Goal: Transaction & Acquisition: Purchase product/service

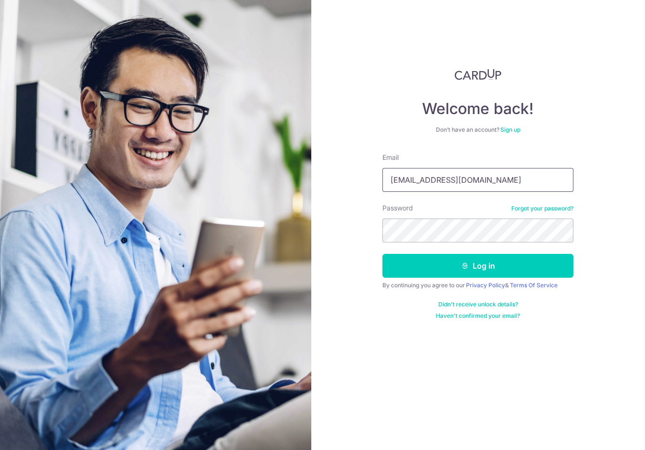
click at [420, 181] on input "johannes@outlook.sg" at bounding box center [477, 180] width 191 height 24
type input "joyap.1981@gmail.com"
click at [410, 259] on button "Log in" at bounding box center [477, 266] width 191 height 24
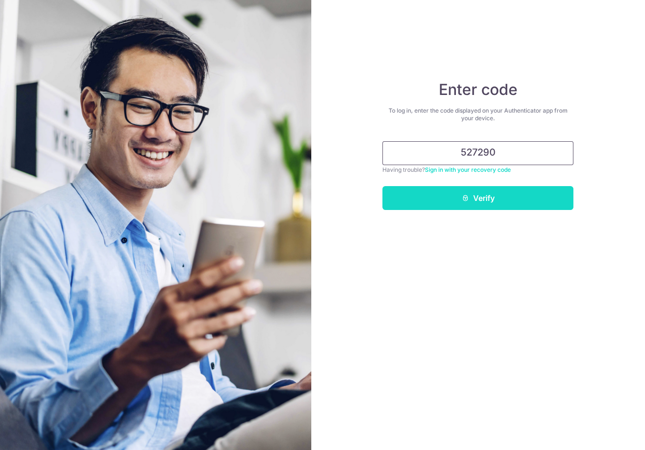
type input "527290"
click at [449, 203] on button "Verify" at bounding box center [477, 198] width 191 height 24
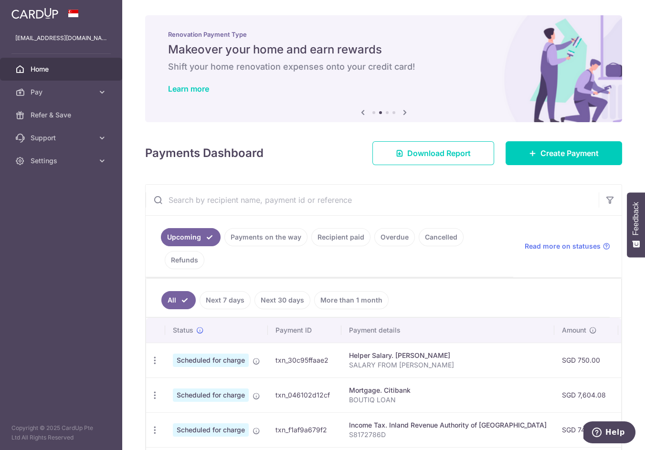
click at [341, 200] on input "text" at bounding box center [372, 200] width 453 height 31
paste input "10327692"
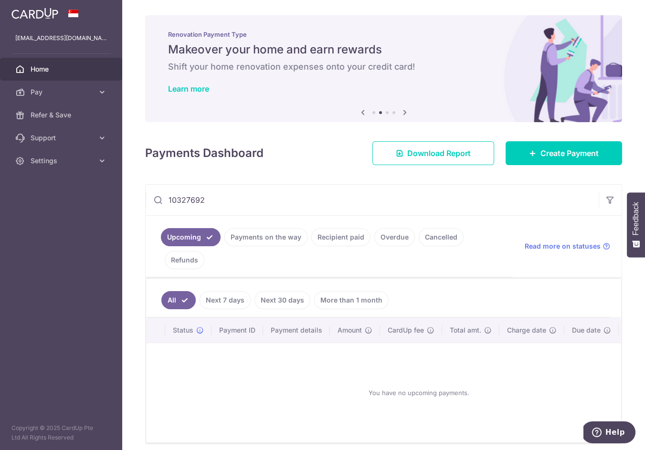
type input "10327692"
click at [335, 232] on link "Recipient paid" at bounding box center [340, 237] width 59 height 18
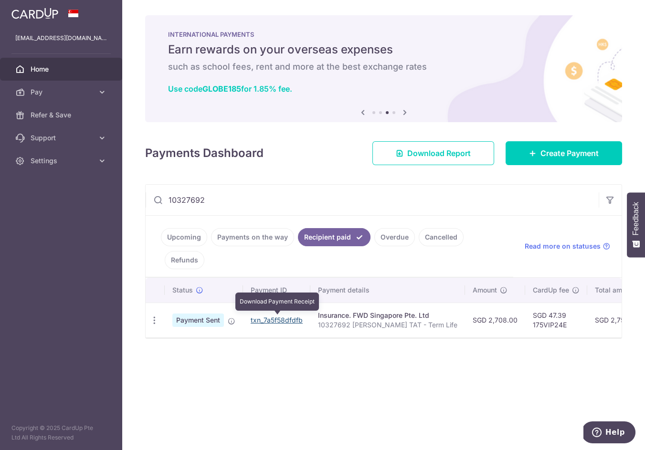
click at [292, 317] on link "txn_7a5f58dfdfb" at bounding box center [277, 320] width 52 height 8
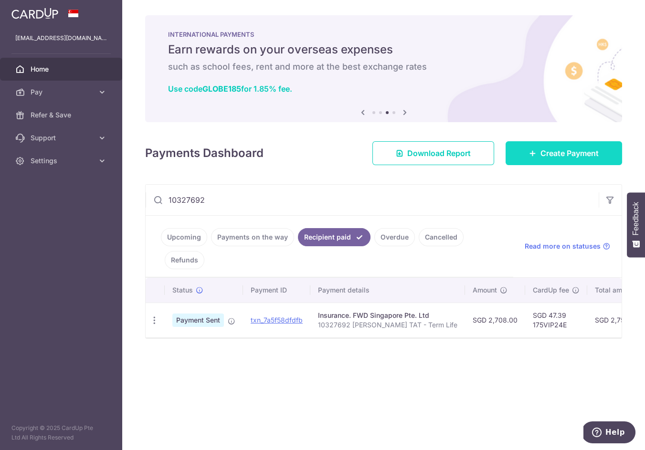
click at [512, 157] on link "Create Payment" at bounding box center [563, 153] width 116 height 24
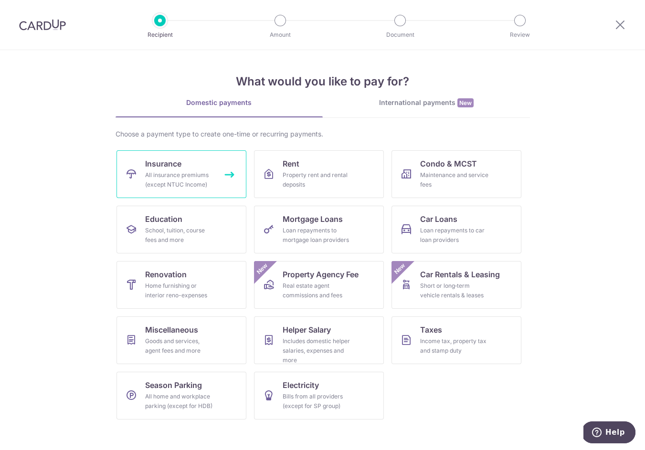
click at [200, 173] on div "All insurance premiums (except NTUC Income)" at bounding box center [179, 179] width 69 height 19
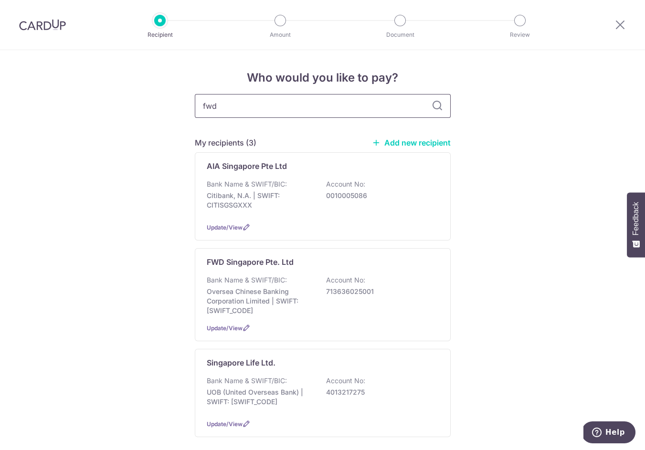
type input "fwd"
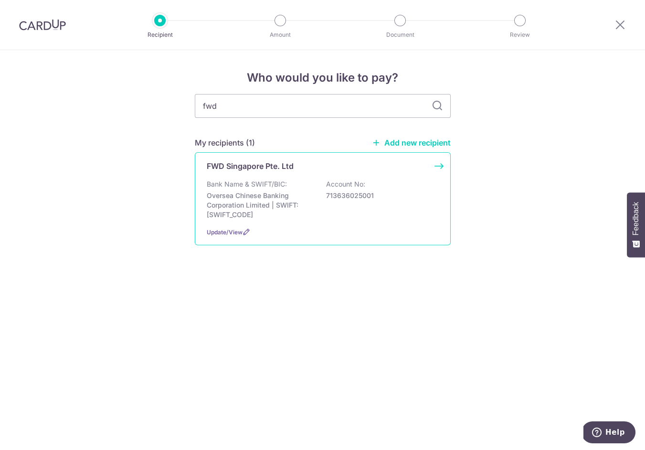
click at [287, 178] on div "FWD Singapore Pte. Ltd Bank Name & SWIFT/BIC: Oversea Chinese Banking Corporati…" at bounding box center [323, 198] width 256 height 93
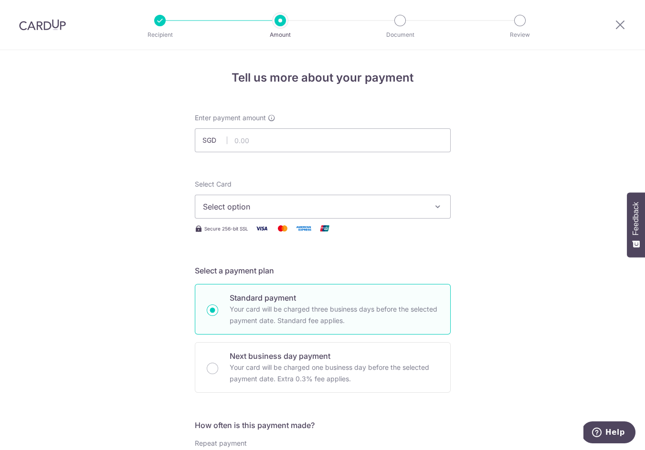
click at [283, 152] on div at bounding box center [333, 152] width 155 height 0
click at [283, 144] on input "text" at bounding box center [323, 140] width 256 height 24
type input "4,476.00"
click at [377, 190] on div "Select Card Select option Add credit card Your Cards **** 8299 **** 6854" at bounding box center [323, 198] width 256 height 39
click at [376, 206] on span "Select option" at bounding box center [314, 206] width 222 height 11
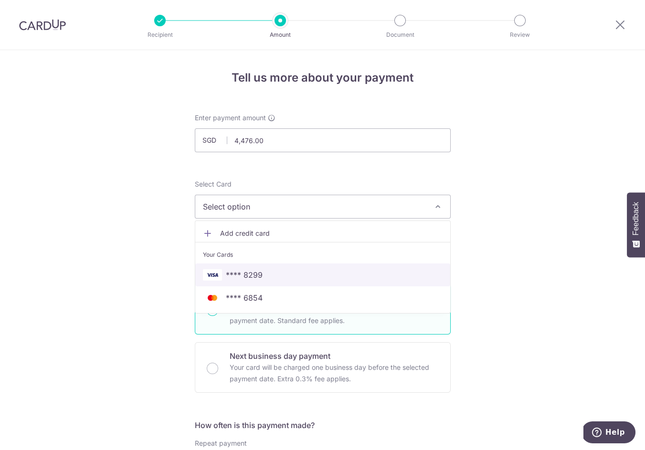
click at [370, 268] on link "**** 8299" at bounding box center [322, 274] width 255 height 23
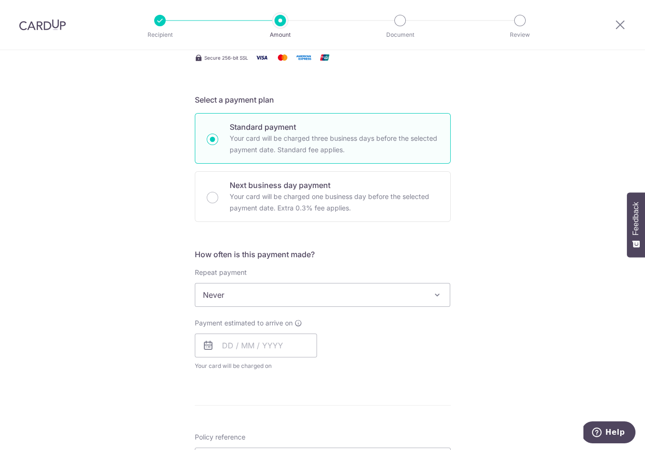
scroll to position [238, 0]
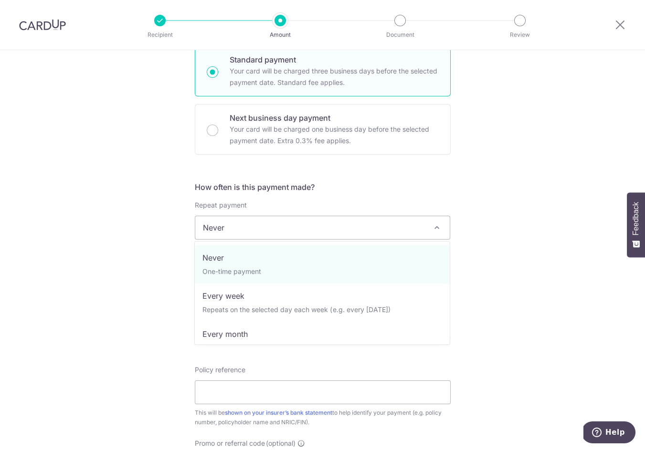
click at [351, 224] on span "Never" at bounding box center [322, 227] width 255 height 23
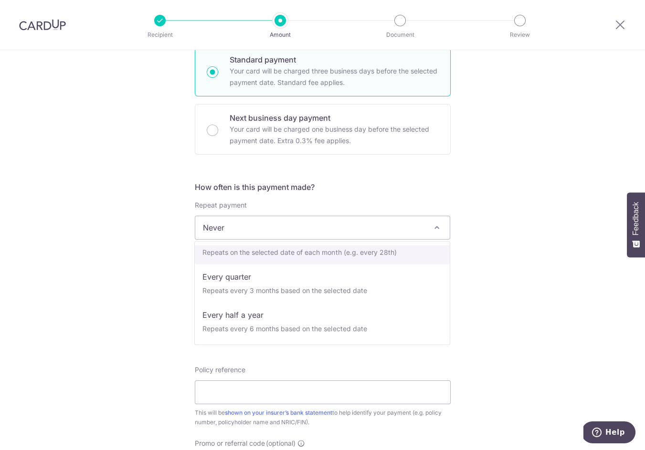
scroll to position [118, 0]
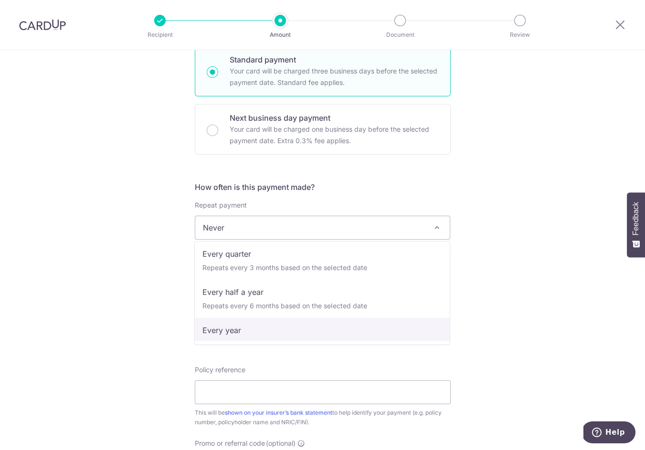
select select "6"
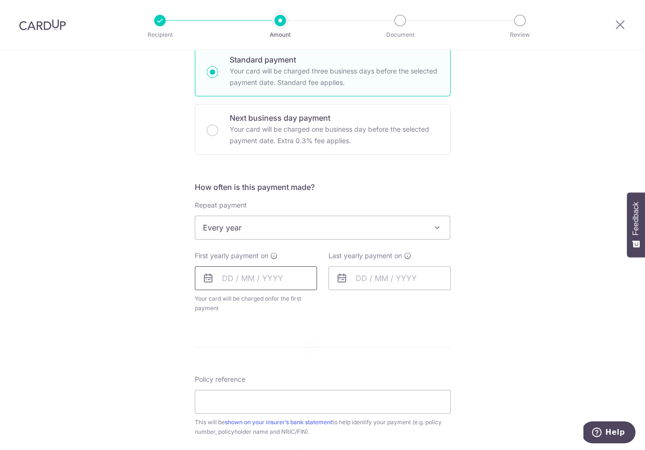
click at [299, 277] on input "text" at bounding box center [256, 278] width 122 height 24
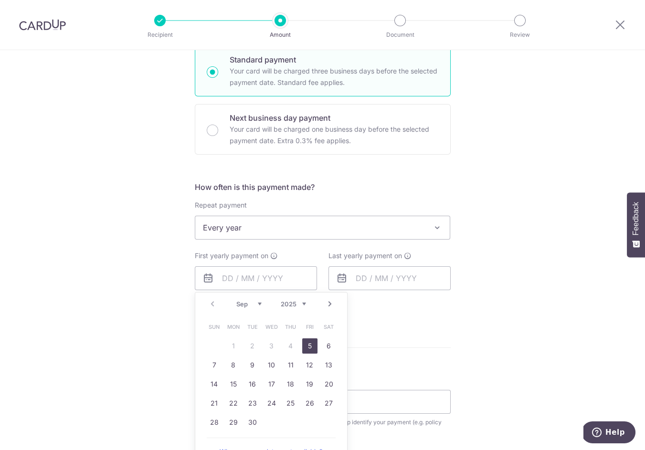
click at [306, 341] on link "5" at bounding box center [309, 345] width 15 height 15
type input "[DATE]"
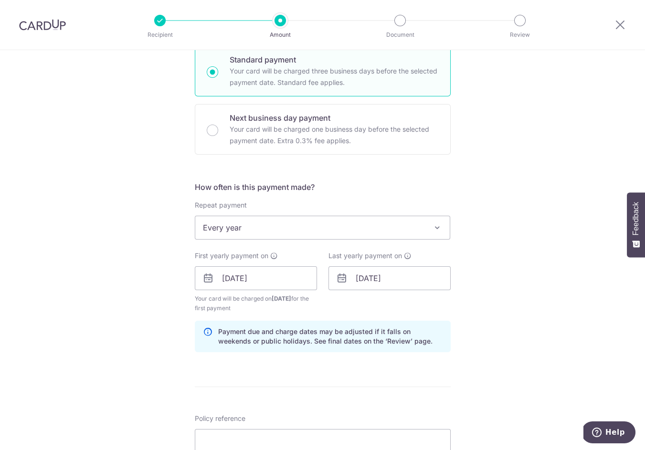
click at [356, 292] on div "Last yearly payment on 05/09/2025" at bounding box center [390, 282] width 134 height 62
click at [356, 283] on input "[DATE]" at bounding box center [389, 278] width 122 height 24
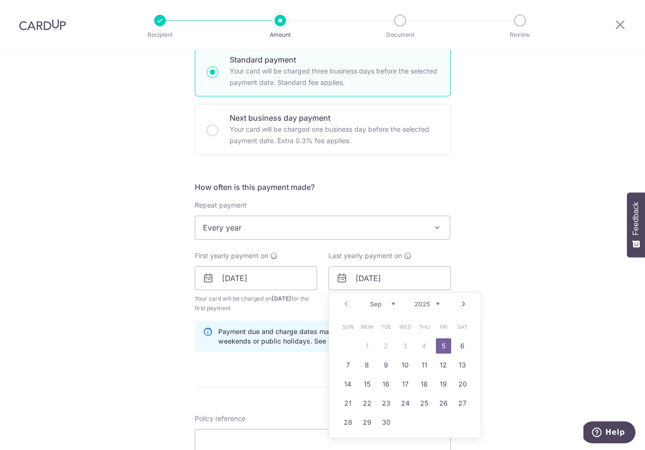
click at [458, 303] on link "Next" at bounding box center [463, 303] width 11 height 11
click at [342, 306] on link "Prev" at bounding box center [345, 303] width 11 height 11
click at [422, 306] on select "2025 2026 2027 2028 2029 2030 2031 2032 2033 2034 2035" at bounding box center [426, 304] width 25 height 8
click at [357, 366] on td "7" at bounding box center [366, 365] width 19 height 19
type input "07/09/2026"
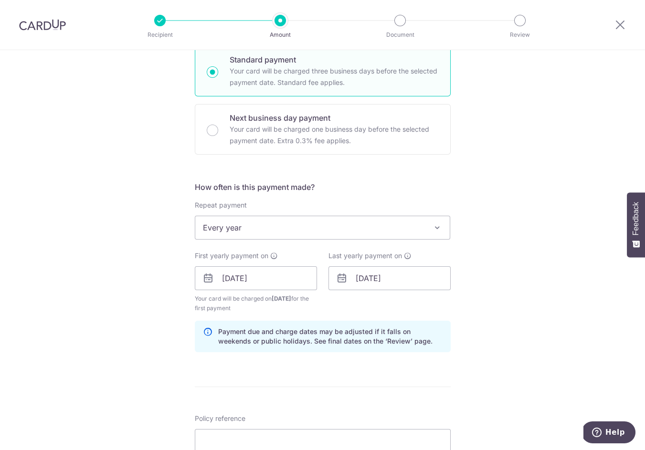
click at [360, 366] on form "Enter payment amount SGD 4,476.00 4476.00 Select Card **** 8299 Add credit card…" at bounding box center [323, 277] width 256 height 804
click at [373, 277] on input "07/09/2026" at bounding box center [389, 278] width 122 height 24
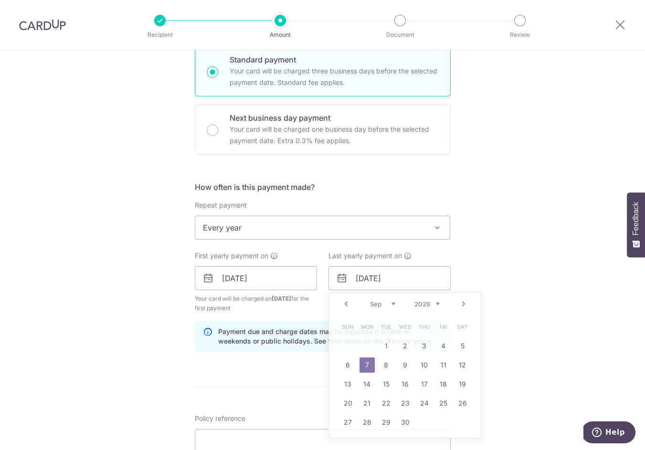
click at [323, 323] on div "Payment due and charge dates may be adjusted if it falls on weekends or public …" at bounding box center [323, 336] width 256 height 31
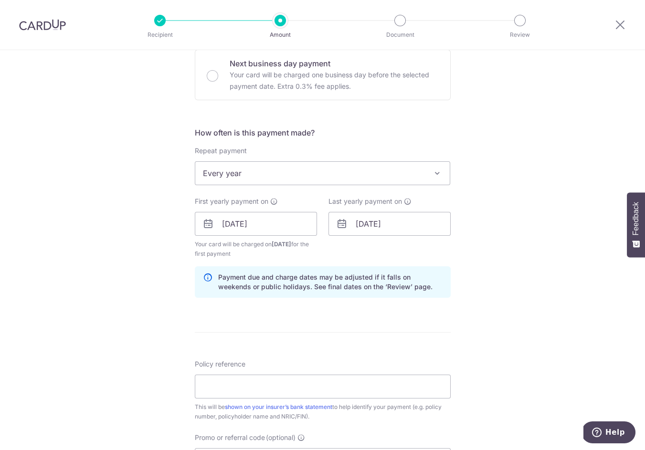
scroll to position [399, 0]
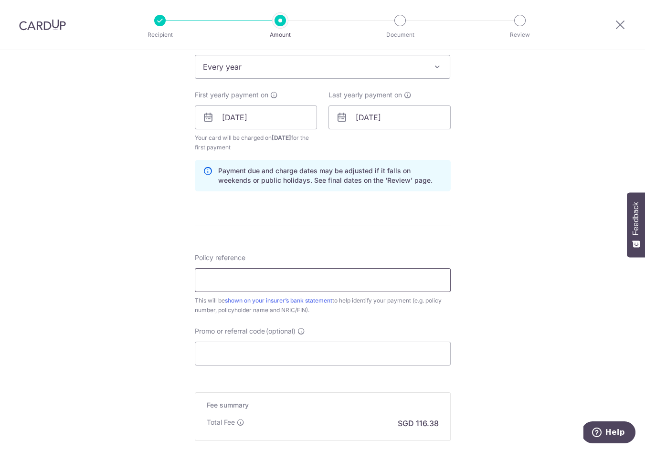
click at [318, 286] on input "Policy reference" at bounding box center [323, 280] width 256 height 24
paste input "10327692"
type input "10327692"
paste input "10327692 [PERSON_NAME] TAT - Term Life"
type input "10327692 [PERSON_NAME] TAT - Term Life"
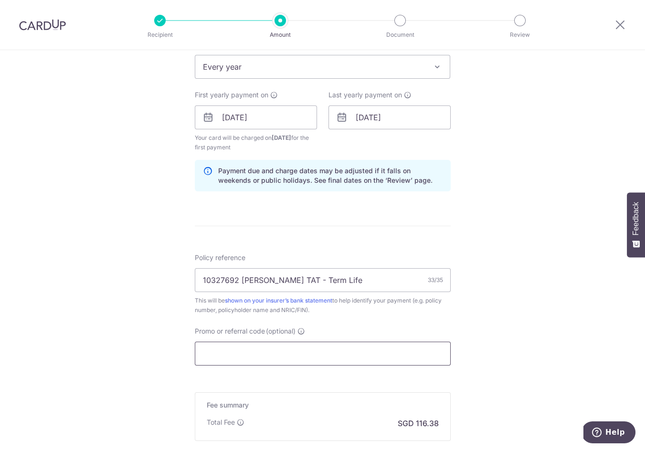
click at [335, 351] on input "Promo or referral code (optional)" at bounding box center [323, 354] width 256 height 24
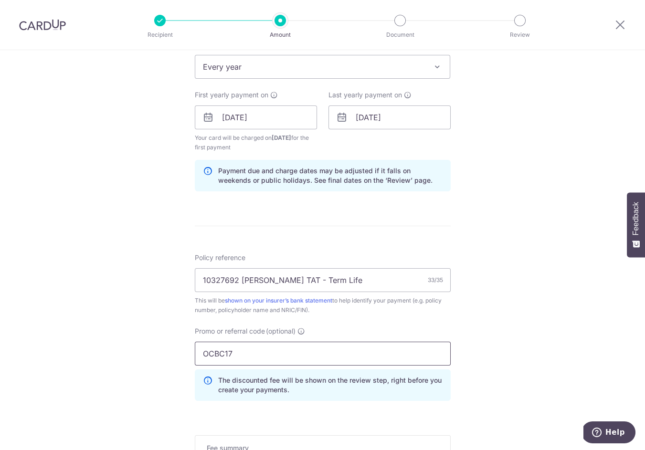
scroll to position [554, 0]
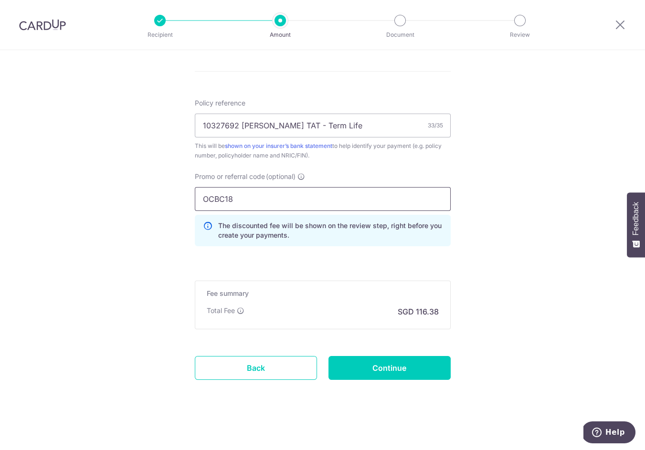
type input "OCBC18"
click at [382, 369] on input "Continue" at bounding box center [389, 368] width 122 height 24
type input "Create Schedule"
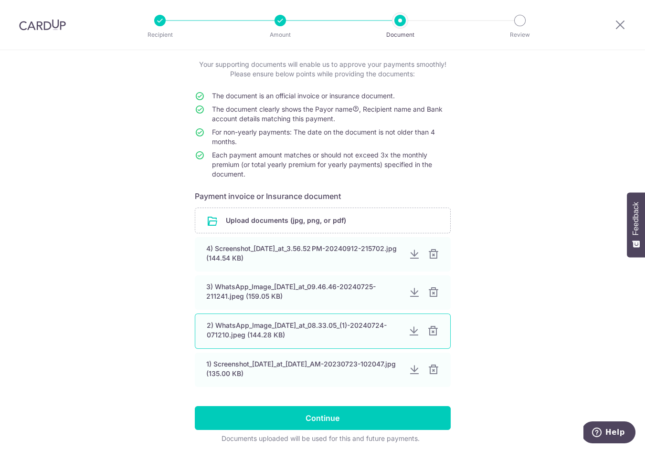
scroll to position [54, 0]
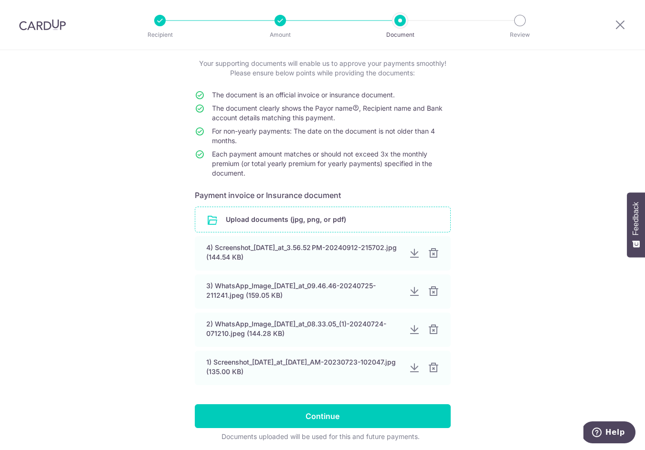
click at [259, 225] on input "file" at bounding box center [322, 219] width 255 height 25
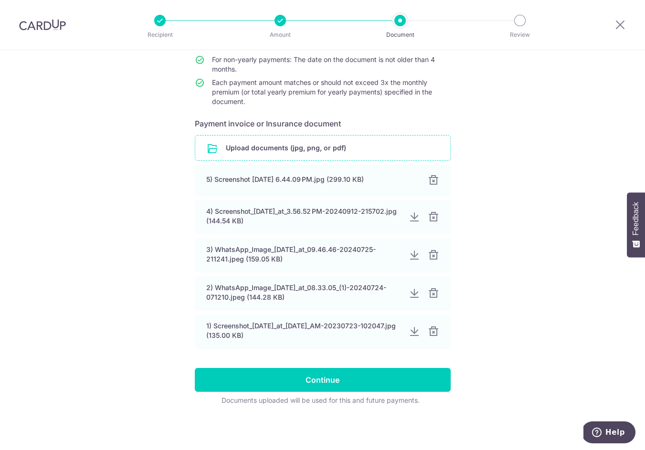
scroll to position [125, 0]
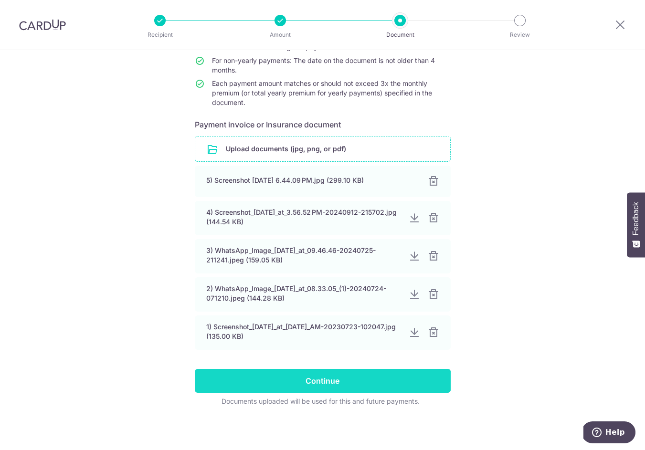
click at [280, 373] on input "Continue" at bounding box center [323, 381] width 256 height 24
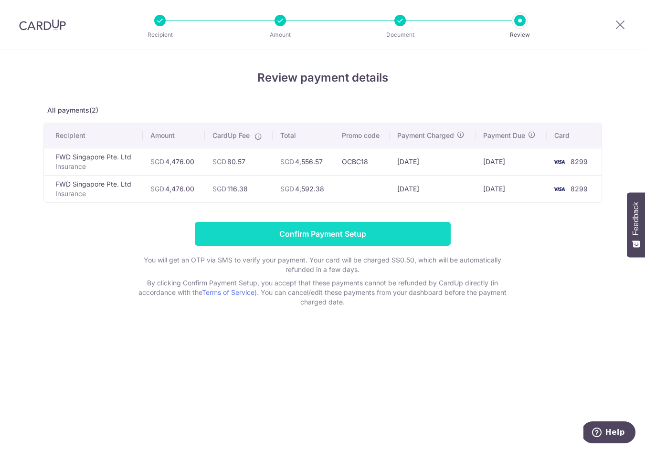
click at [370, 225] on input "Confirm Payment Setup" at bounding box center [323, 234] width 256 height 24
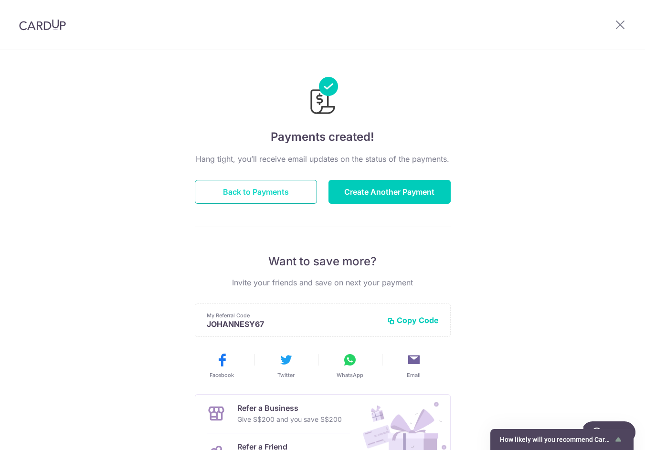
click at [296, 186] on button "Back to Payments" at bounding box center [256, 192] width 122 height 24
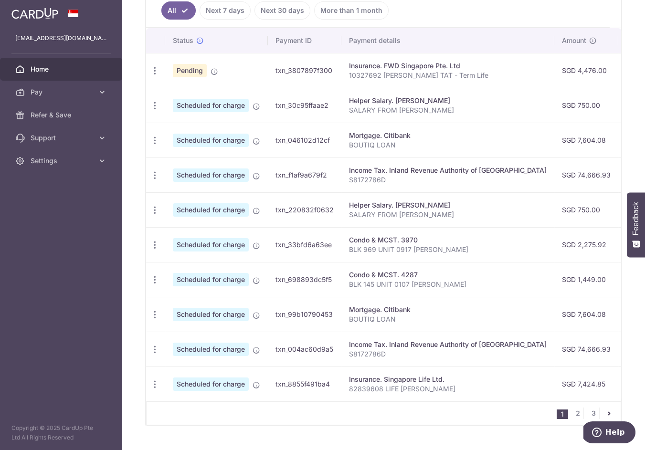
scroll to position [309, 0]
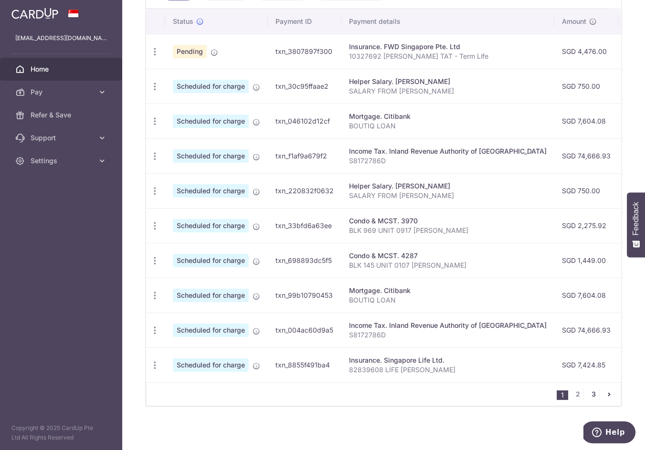
click at [593, 392] on link "3" at bounding box center [592, 393] width 11 height 11
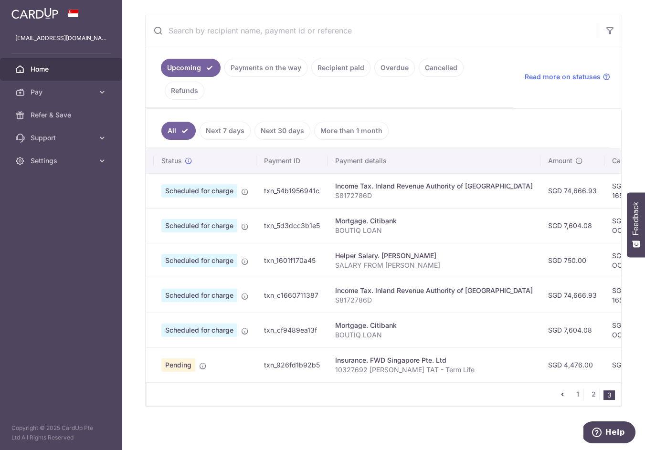
scroll to position [0, 0]
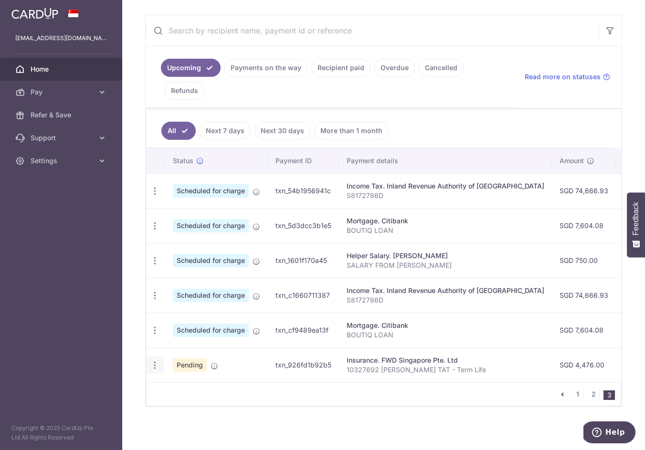
click at [158, 196] on icon "button" at bounding box center [155, 191] width 10 height 10
click at [169, 410] on link "Cancel payment" at bounding box center [196, 415] width 99 height 24
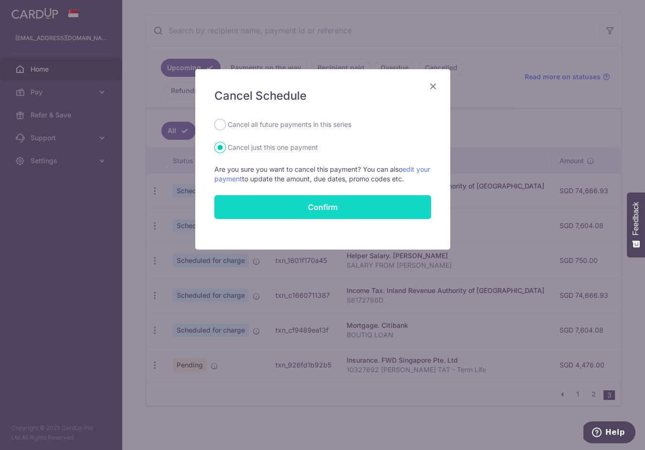
click at [289, 202] on button "Confirm" at bounding box center [322, 207] width 217 height 24
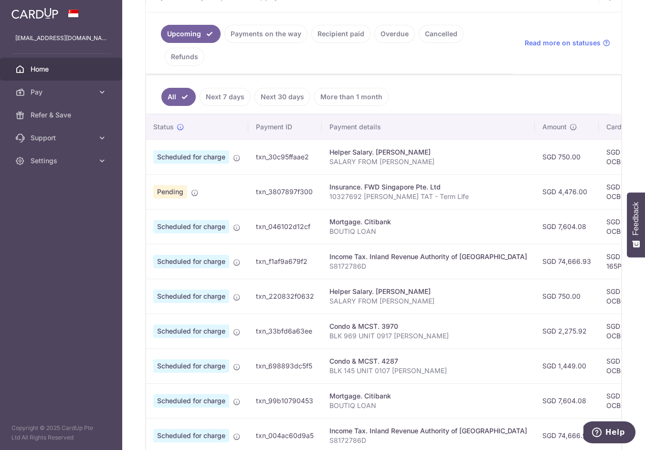
scroll to position [0, 14]
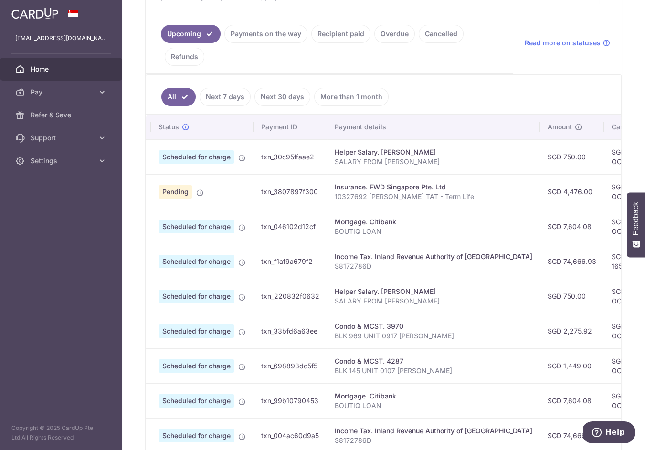
click at [94, 77] on link "Home" at bounding box center [61, 69] width 122 height 23
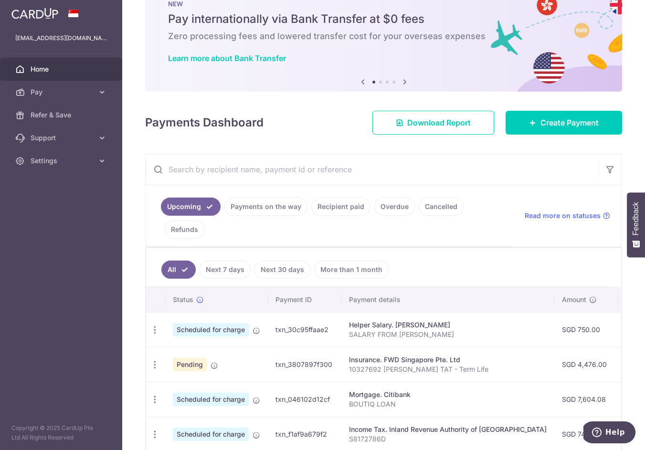
scroll to position [10, 0]
